Goal: Information Seeking & Learning: Learn about a topic

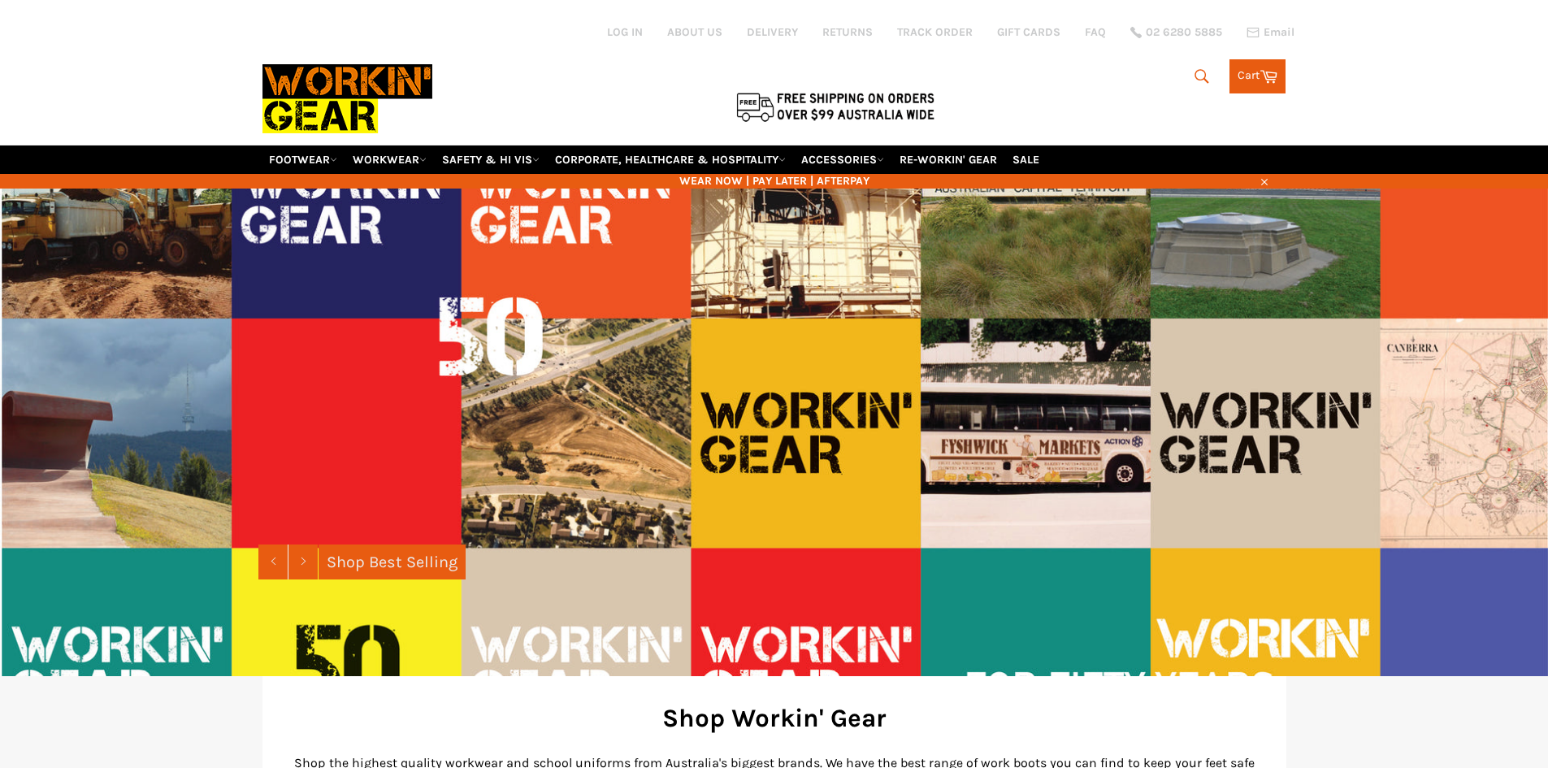
click at [1199, 72] on icon "submit" at bounding box center [1202, 76] width 18 height 18
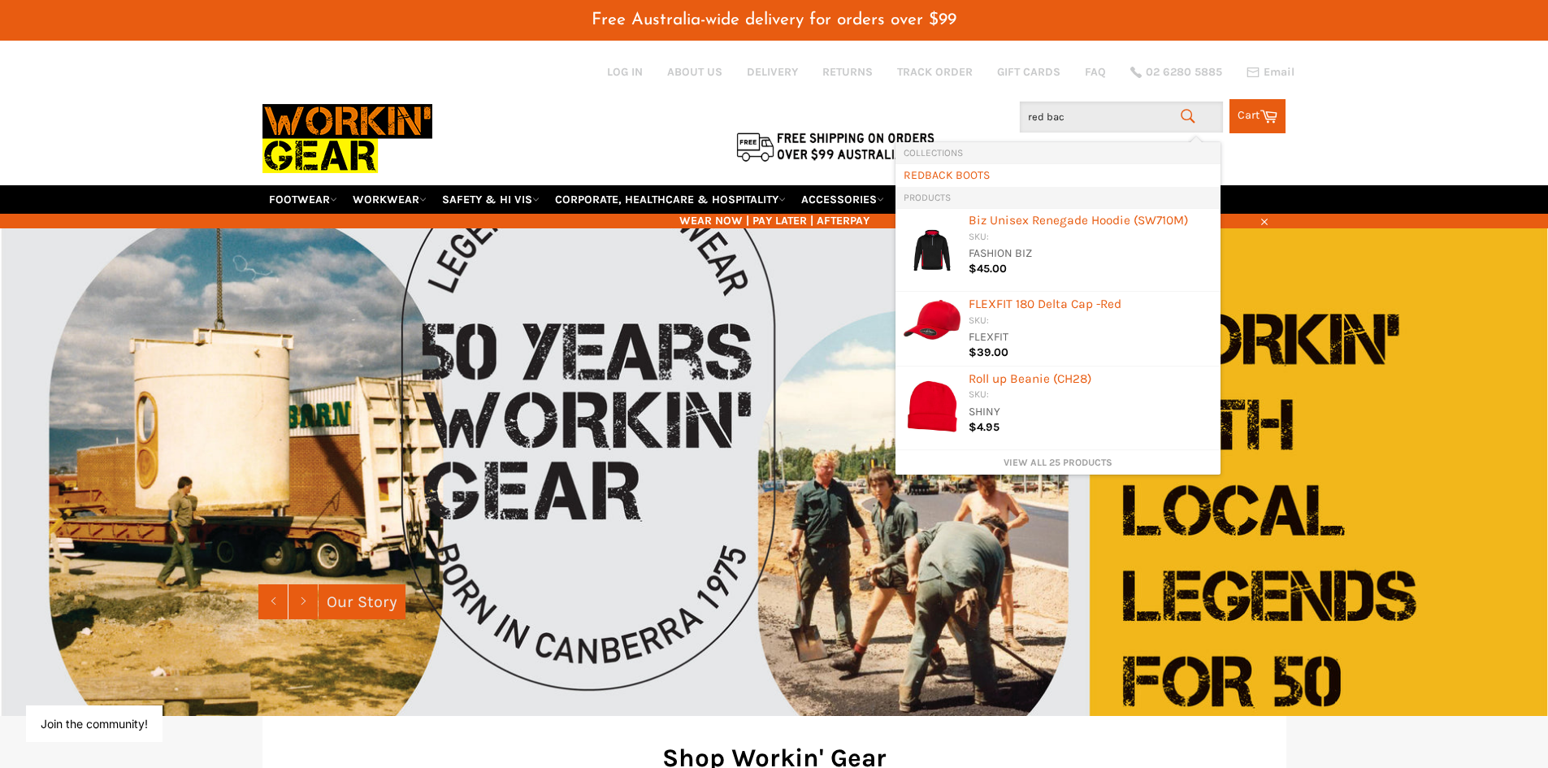
type input "red back"
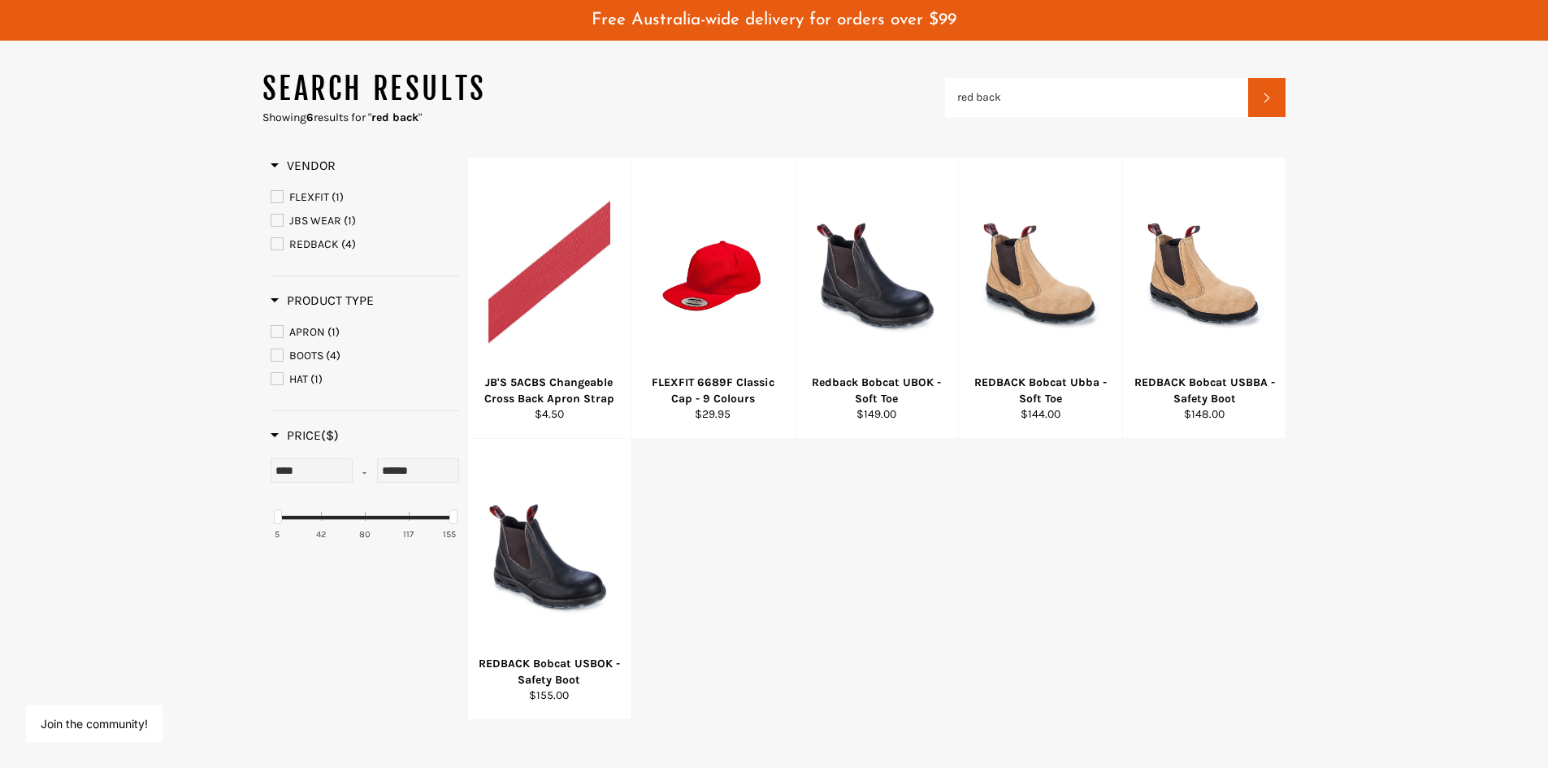
scroll to position [244, 0]
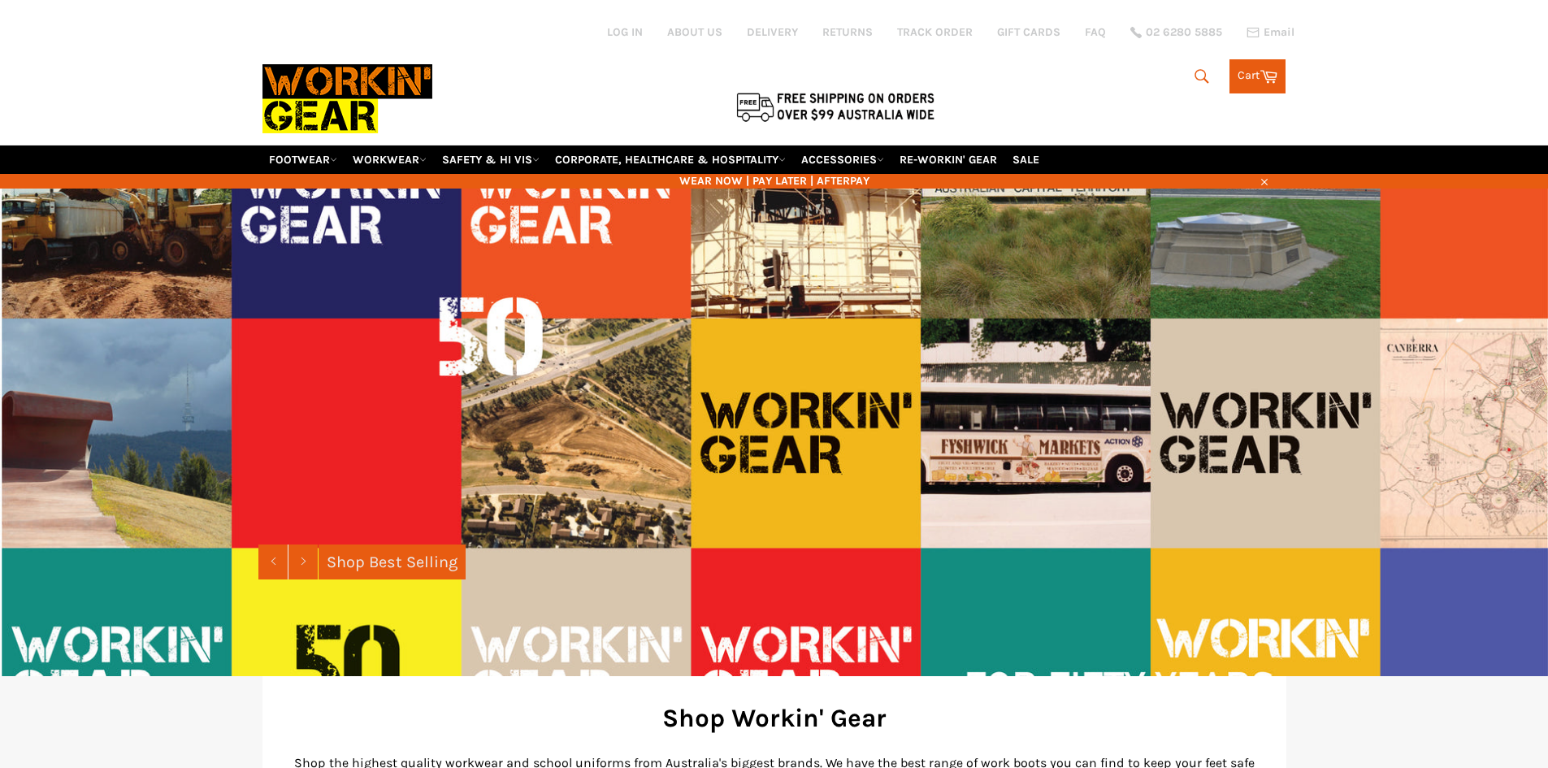
click at [1198, 79] on icon "submit" at bounding box center [1202, 76] width 18 height 18
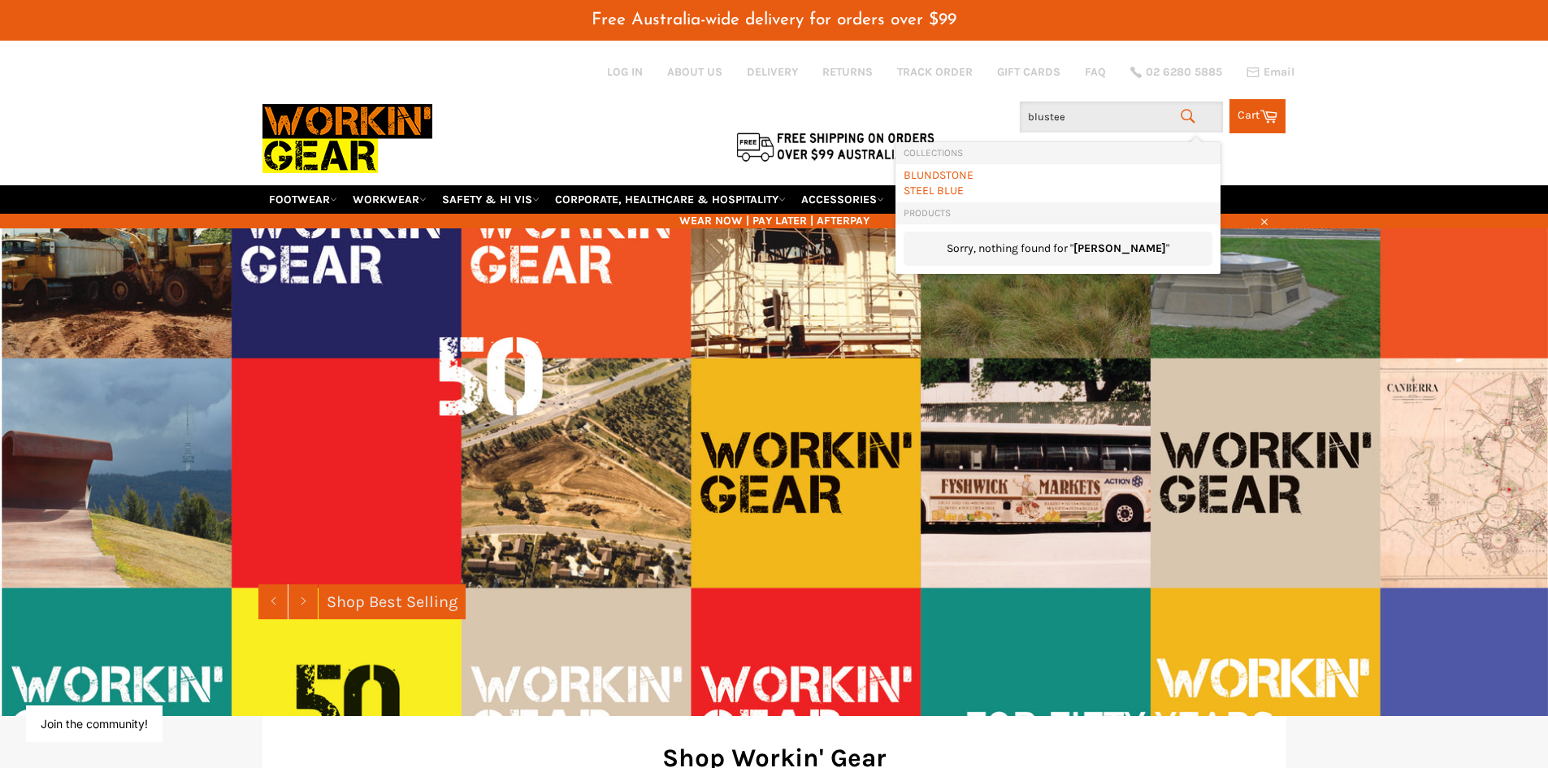
type input "blusteel"
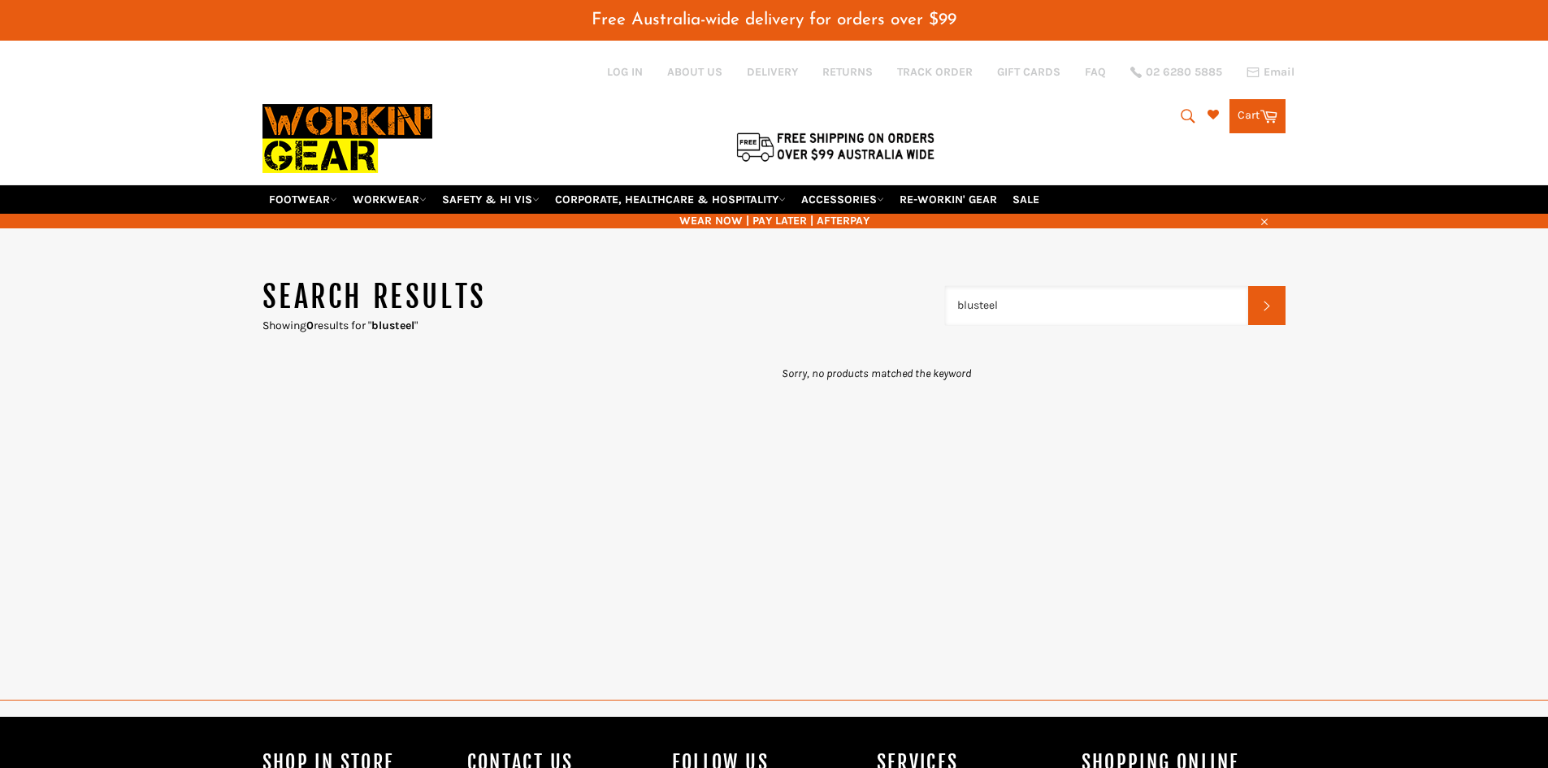
drag, startPoint x: 974, startPoint y: 300, endPoint x: 1009, endPoint y: 331, distance: 46.6
click at [974, 302] on input "blusteel" at bounding box center [1097, 305] width 304 height 39
type input "blue steel"
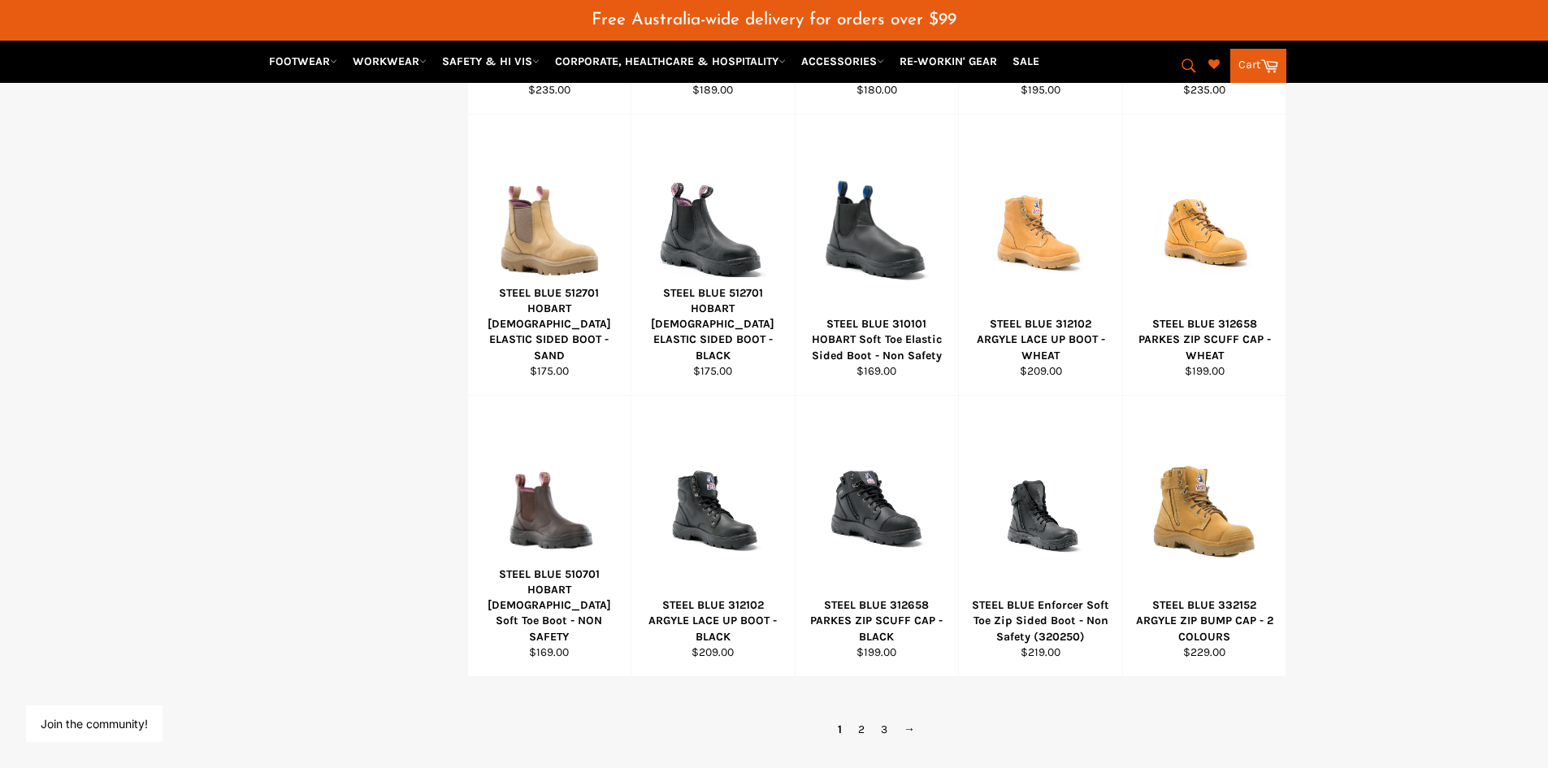
scroll to position [853, 0]
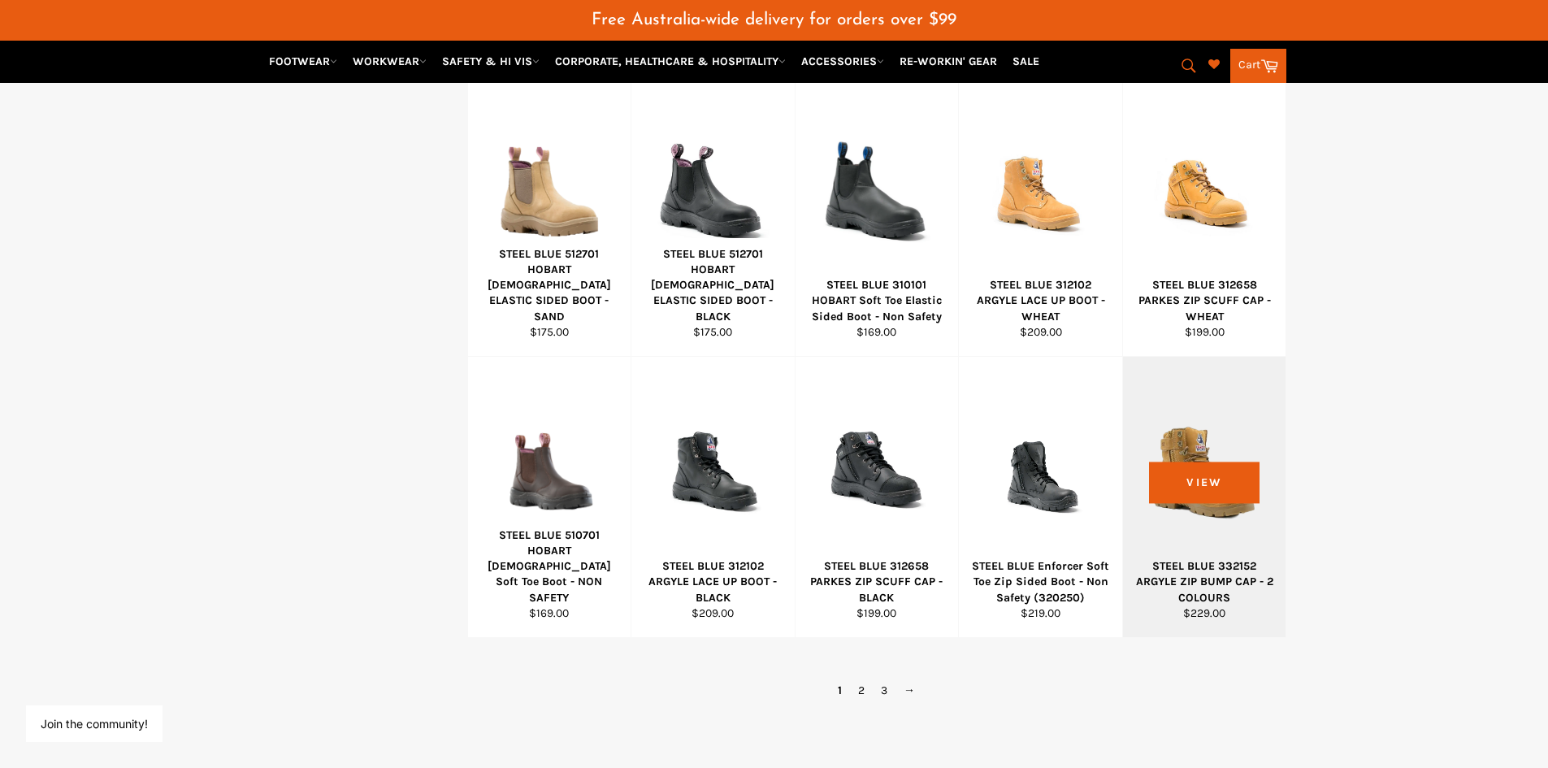
click at [1213, 512] on div at bounding box center [1205, 472] width 123 height 191
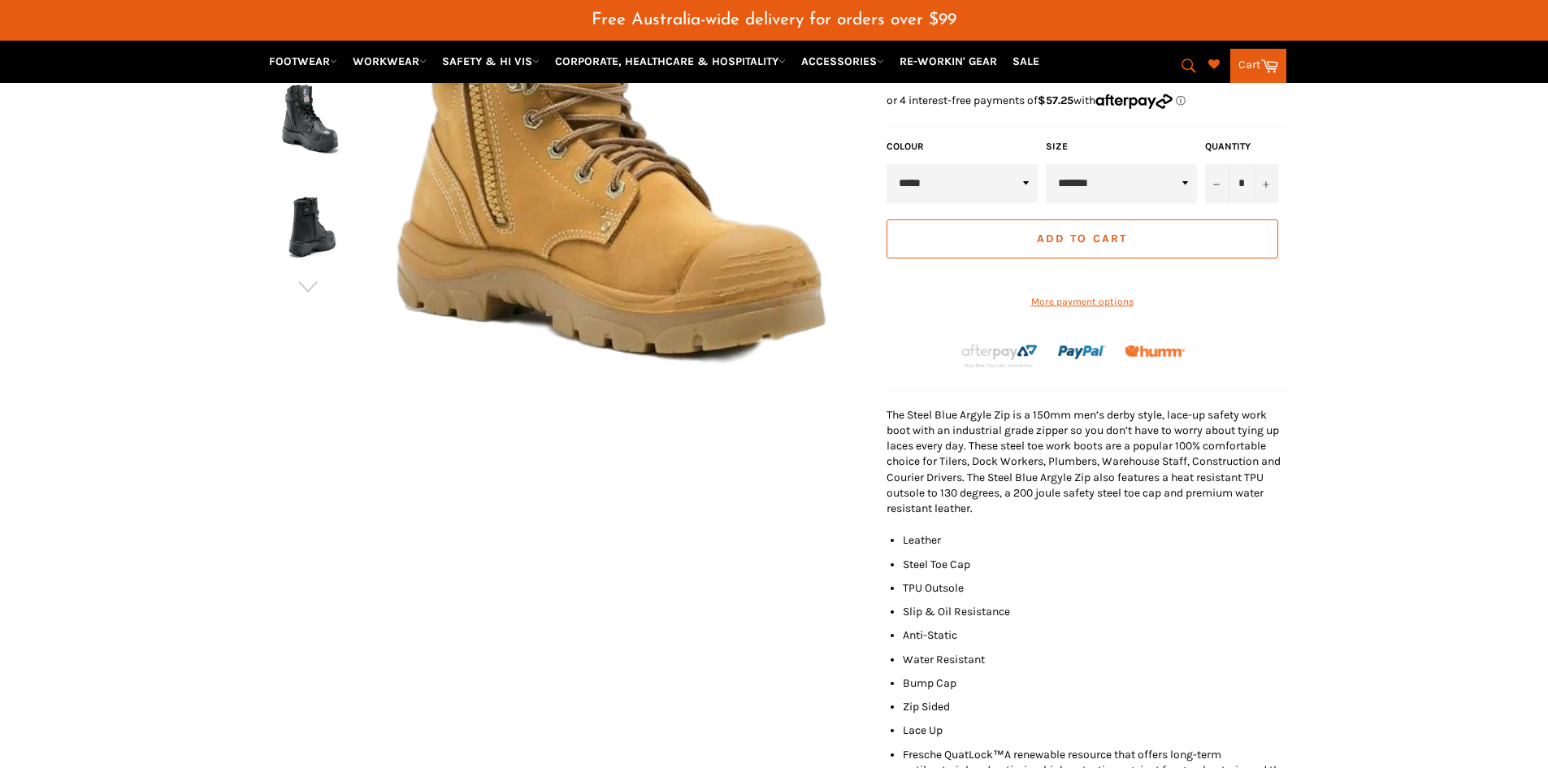
scroll to position [81, 0]
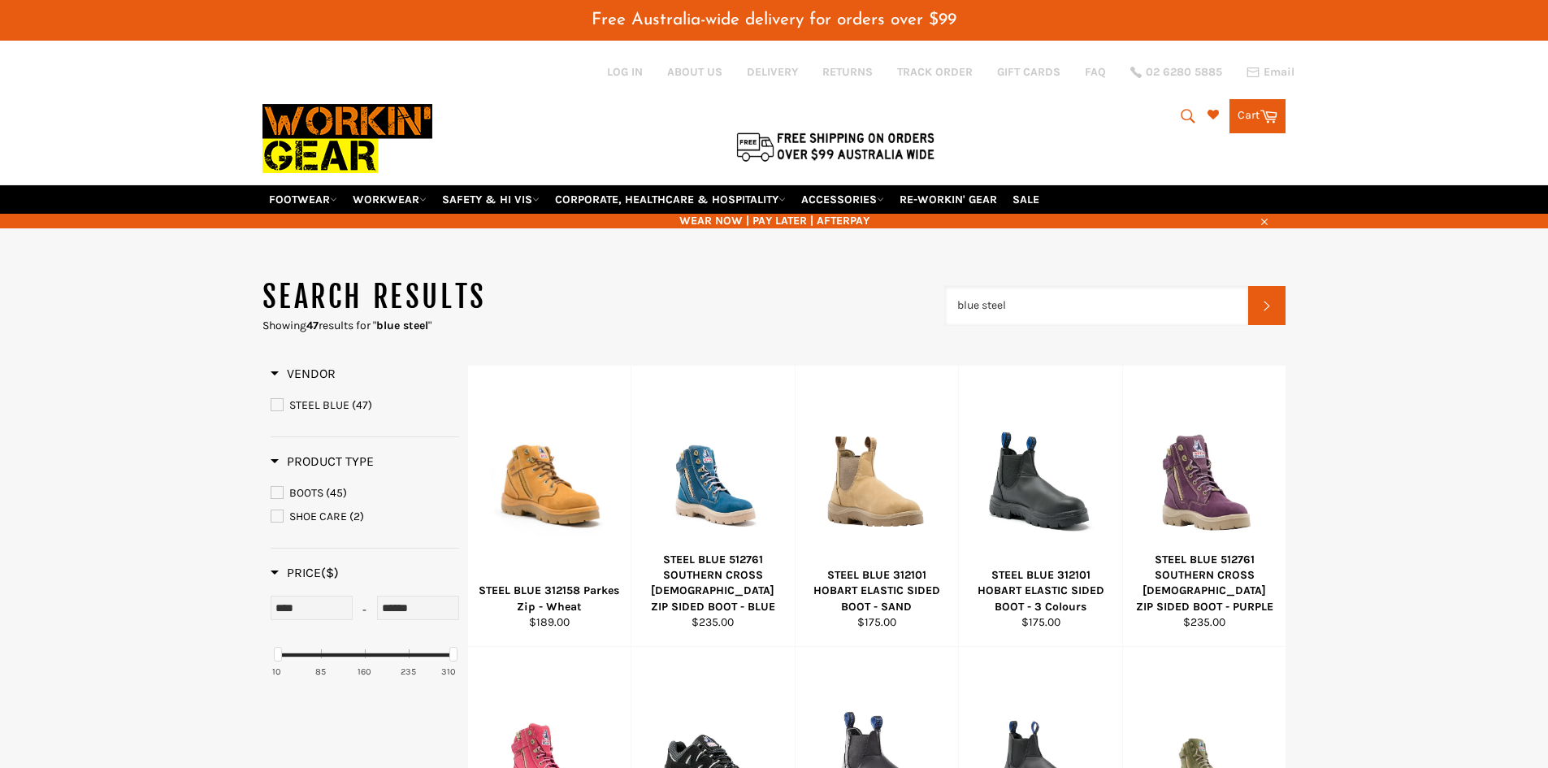
click at [1034, 310] on input "blue steel" at bounding box center [1097, 305] width 304 height 39
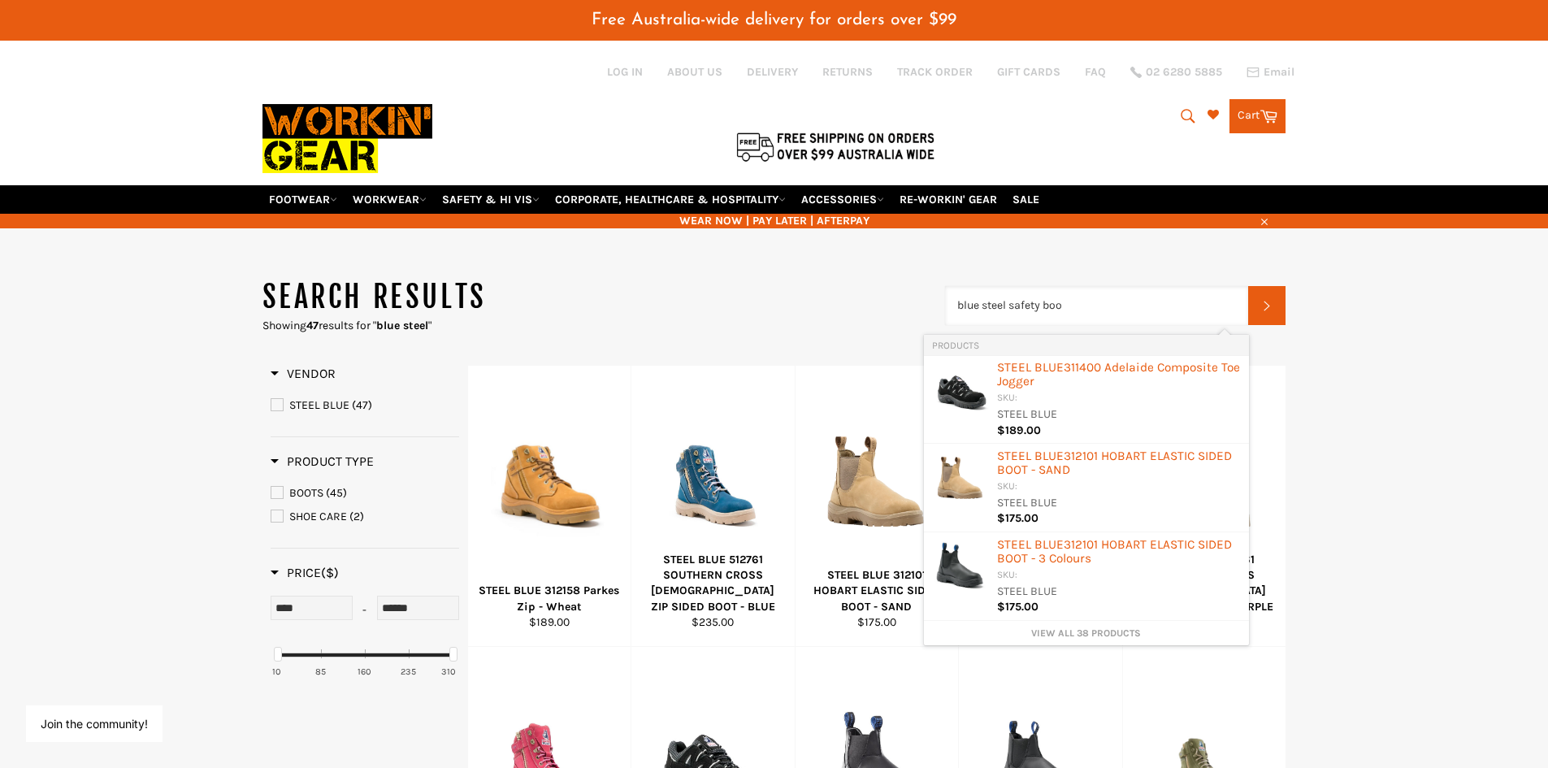
type input "blue steel safety boot"
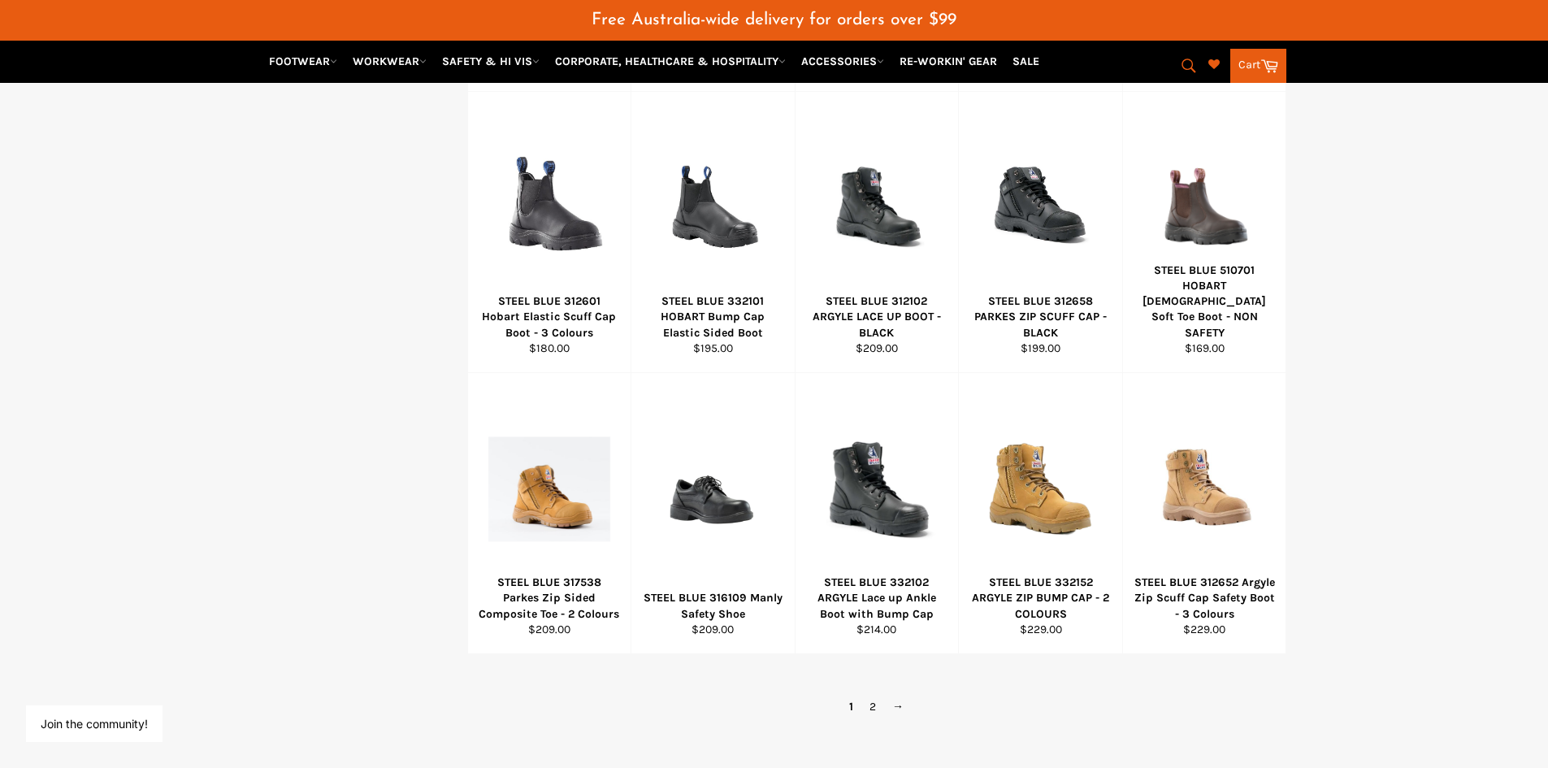
scroll to position [853, 0]
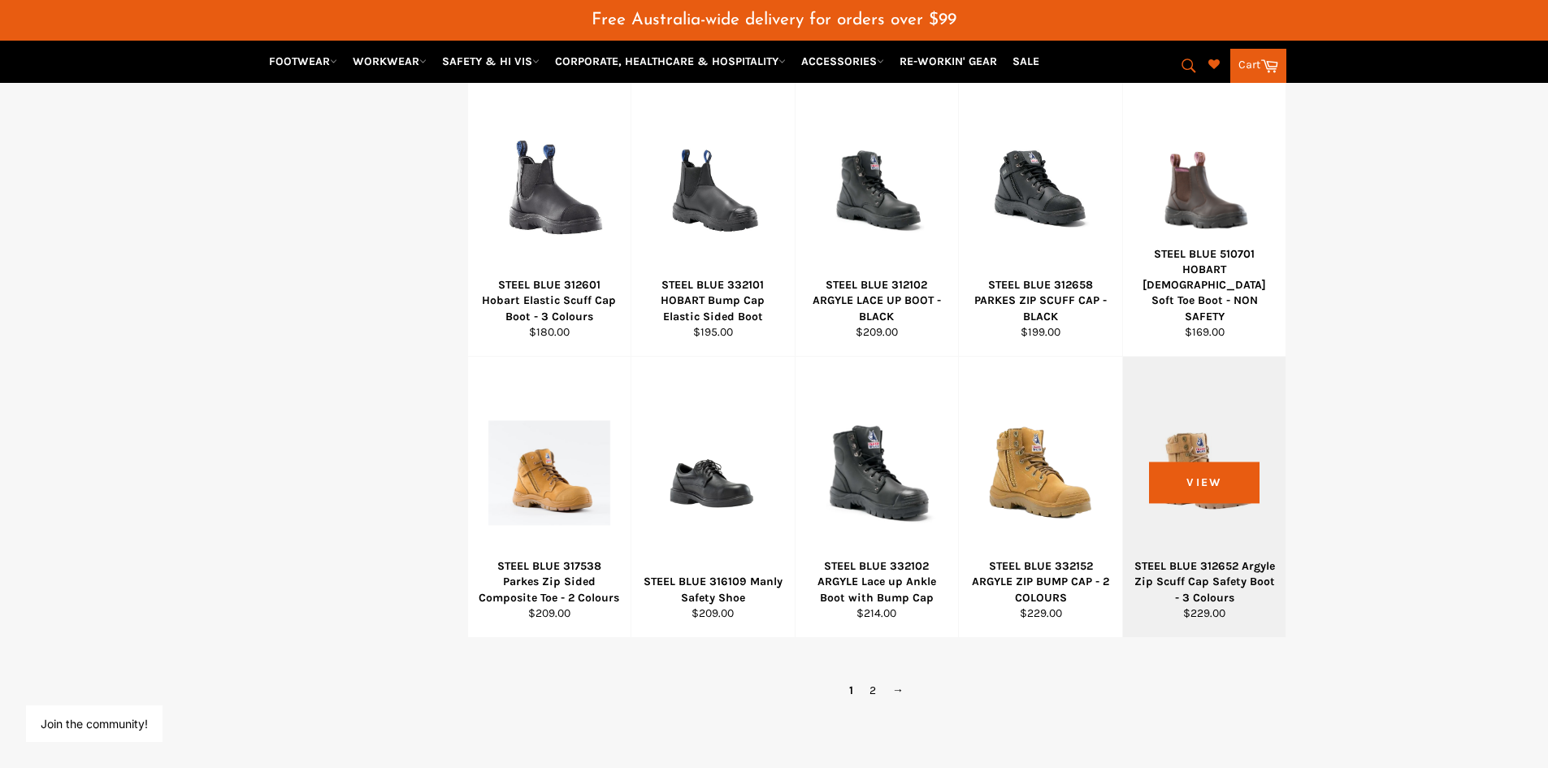
click at [1202, 525] on div at bounding box center [1205, 472] width 123 height 191
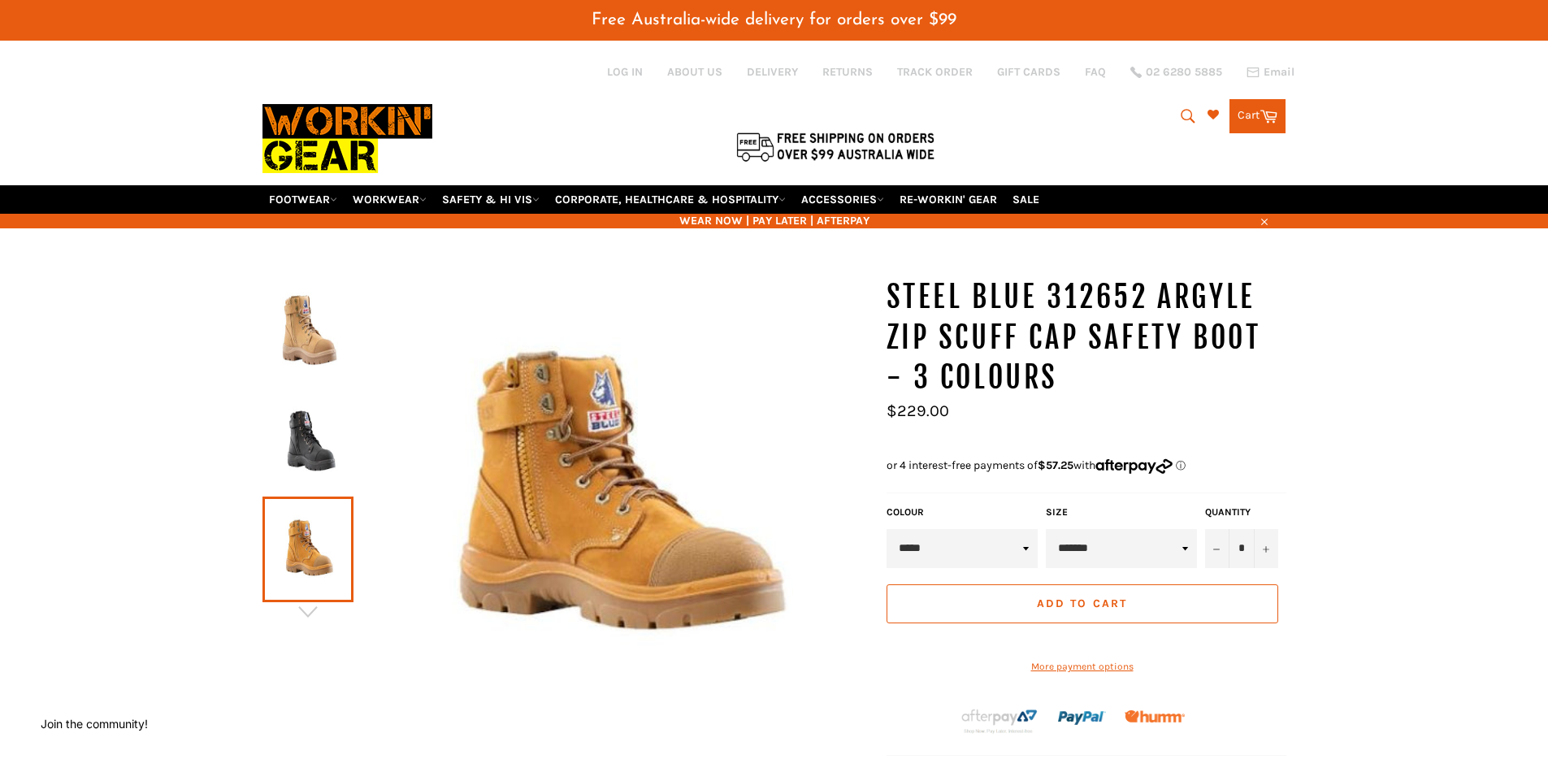
click at [319, 347] on img at bounding box center [308, 331] width 75 height 89
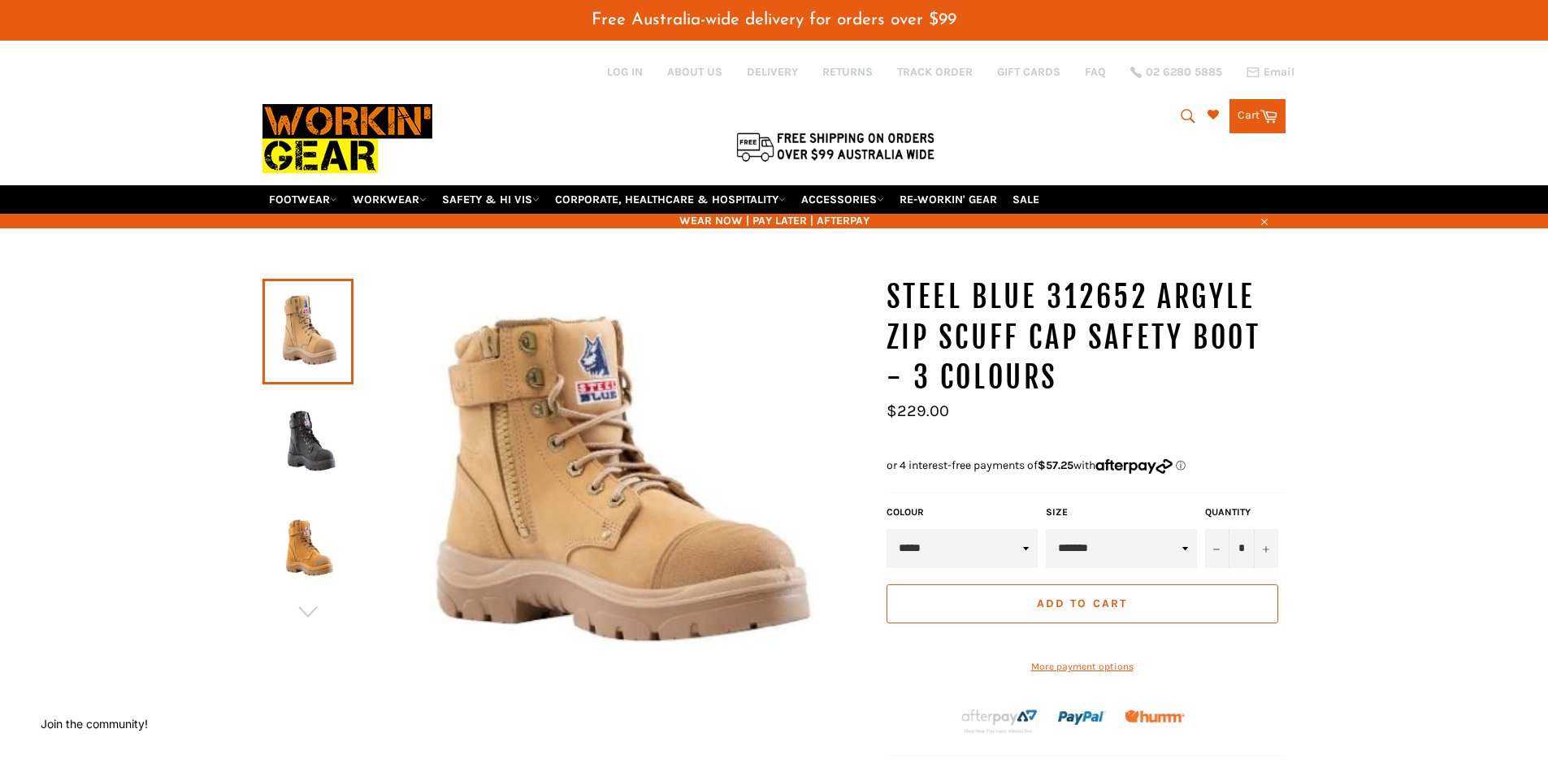
click at [303, 563] on img at bounding box center [308, 549] width 75 height 89
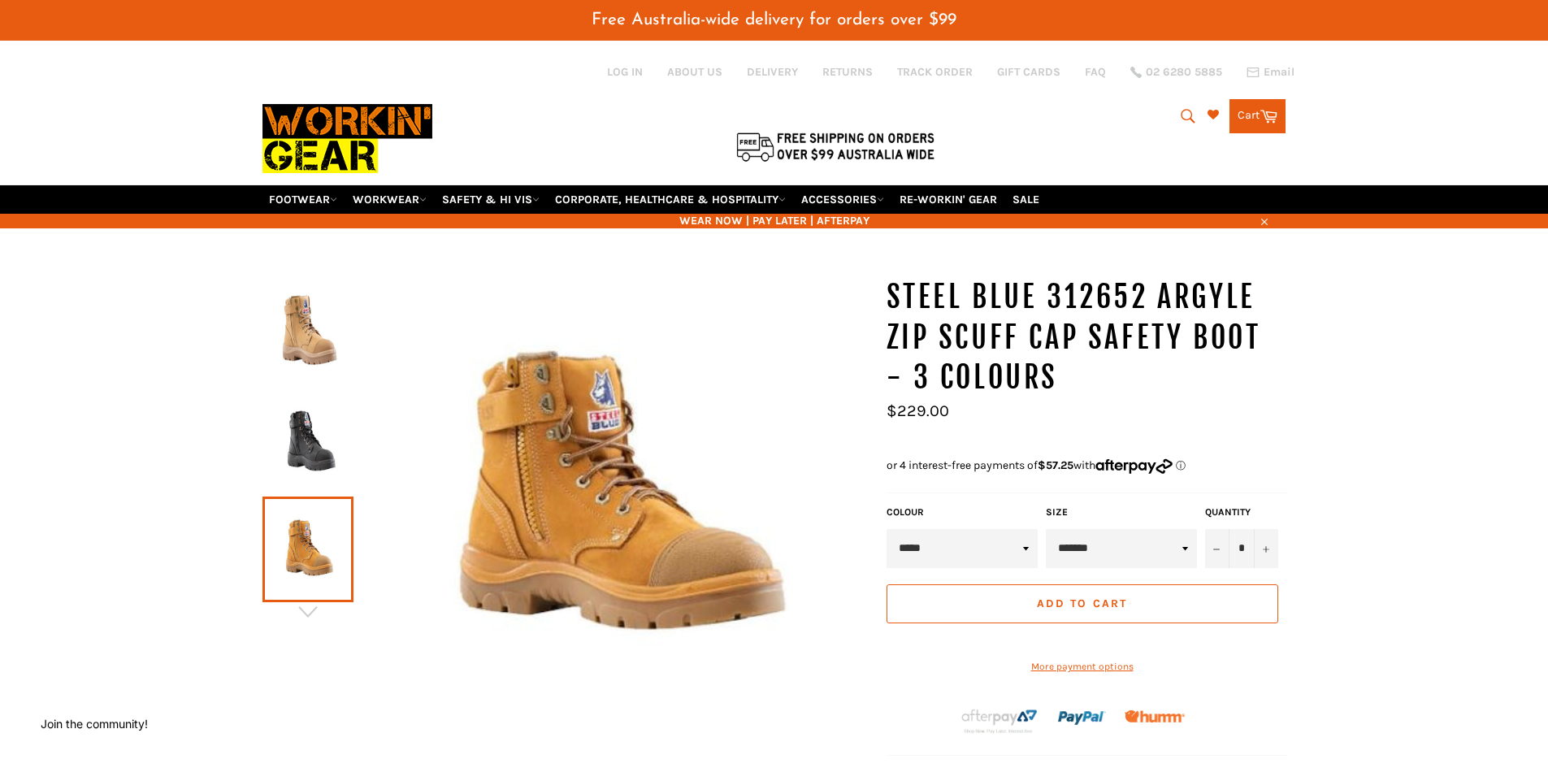
click at [302, 379] on link at bounding box center [308, 332] width 91 height 106
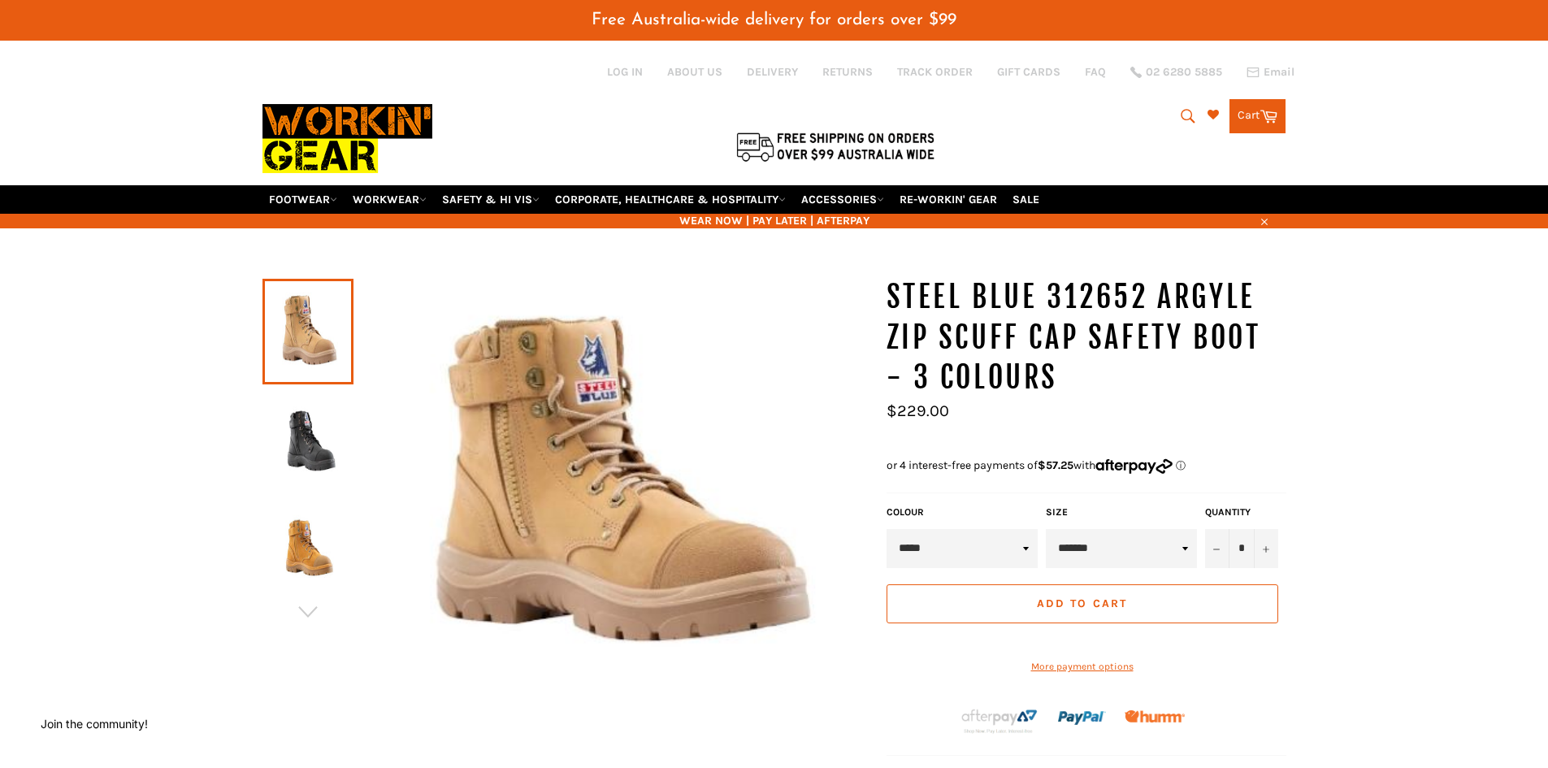
click at [307, 544] on img at bounding box center [308, 549] width 75 height 89
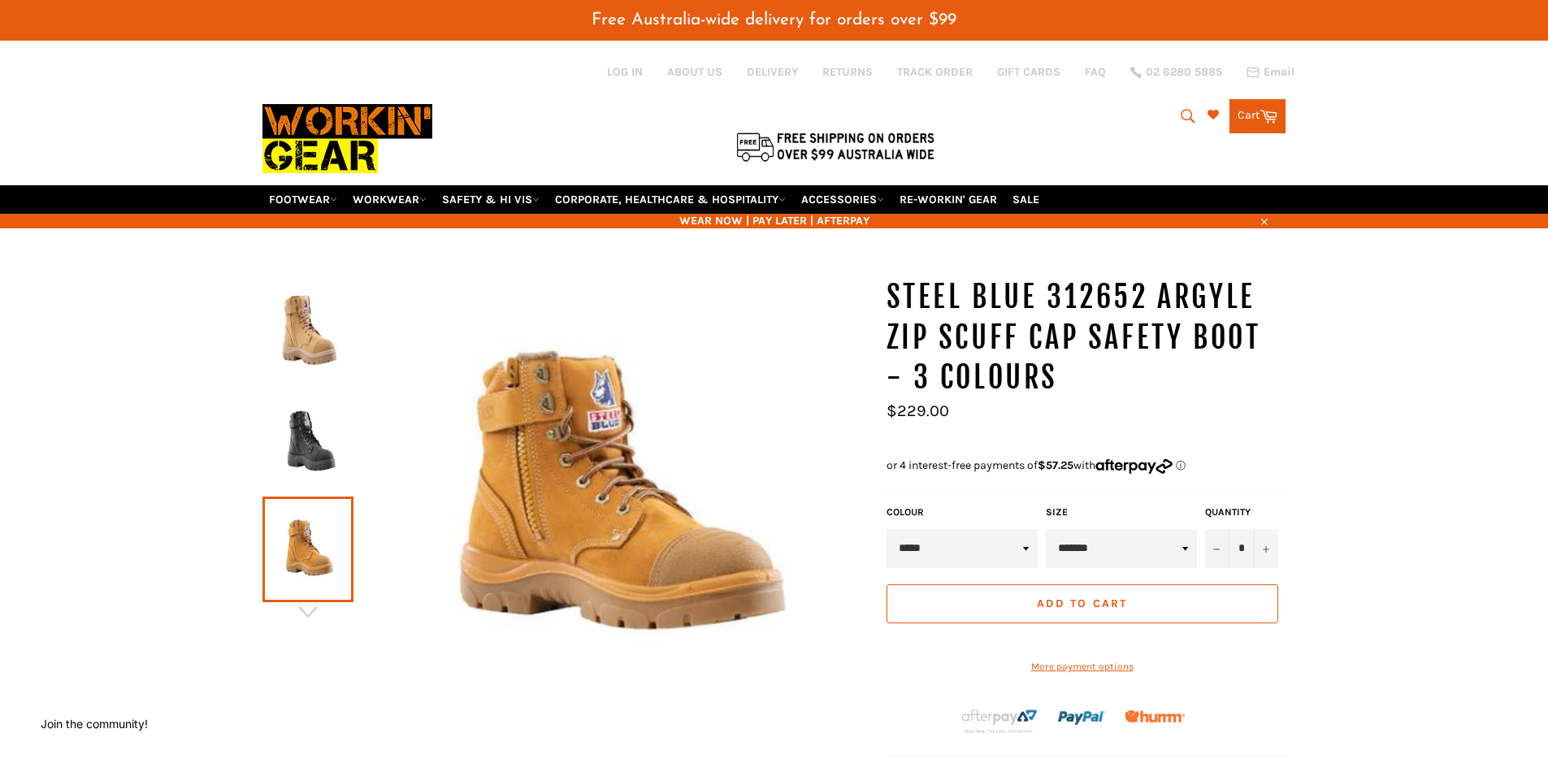
click at [314, 336] on img at bounding box center [308, 331] width 75 height 89
